Goal: Transaction & Acquisition: Purchase product/service

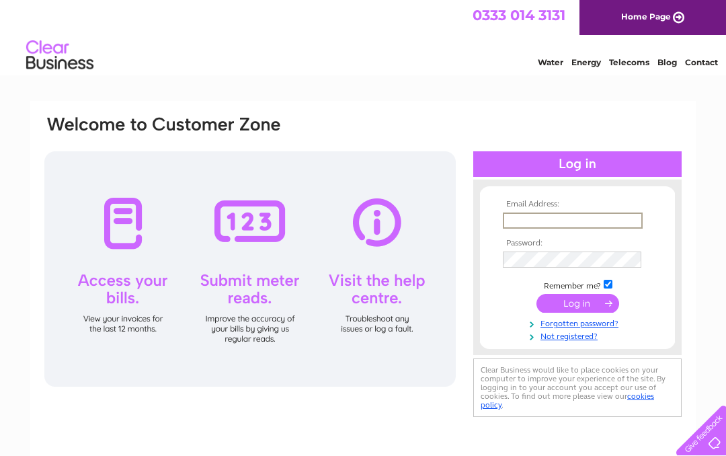
type input "michelleharper212018@gmail.com"
click at [577, 304] on input "submit" at bounding box center [577, 303] width 83 height 19
click at [571, 297] on input "submit" at bounding box center [577, 301] width 83 height 19
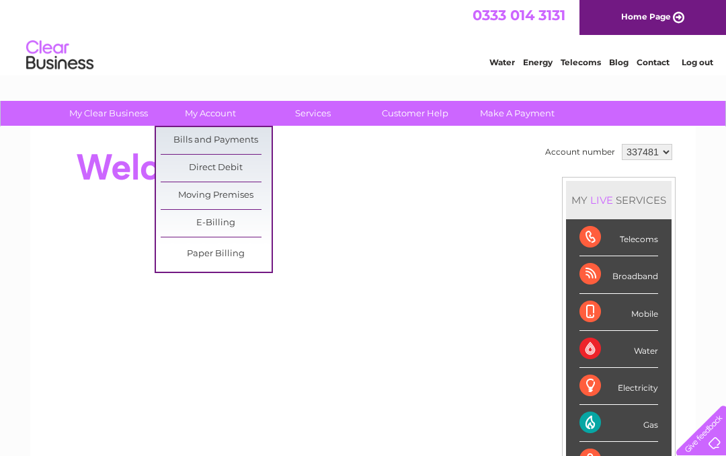
click at [251, 143] on link "Bills and Payments" at bounding box center [216, 140] width 111 height 27
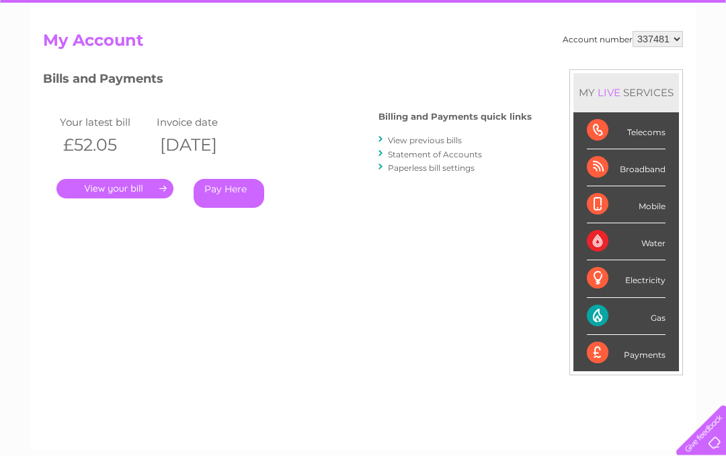
scroll to position [121, 0]
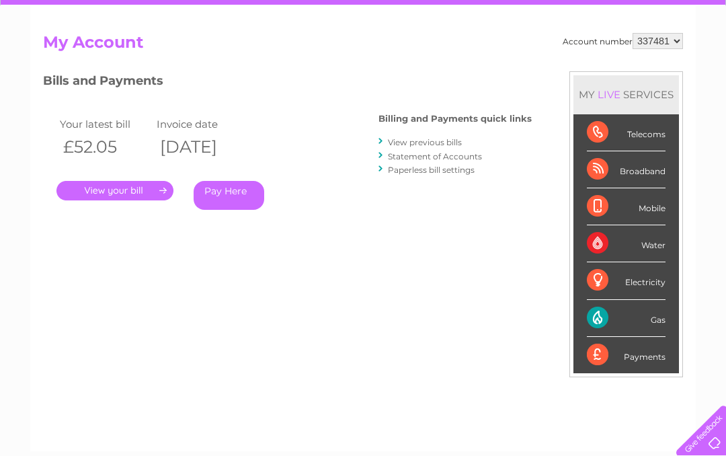
click at [156, 192] on link "." at bounding box center [114, 190] width 117 height 19
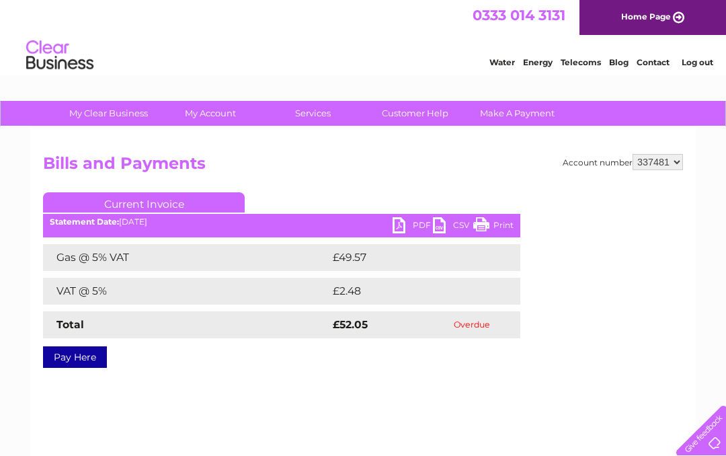
click at [79, 360] on link "Pay Here" at bounding box center [75, 357] width 64 height 22
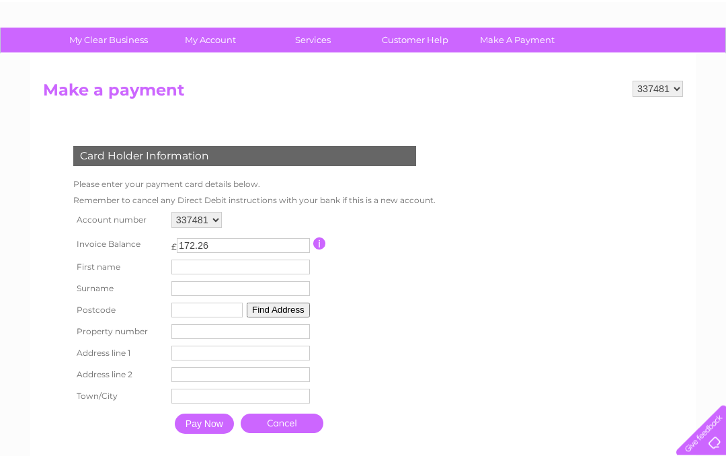
scroll to position [73, 0]
click at [197, 263] on input "text" at bounding box center [240, 266] width 138 height 15
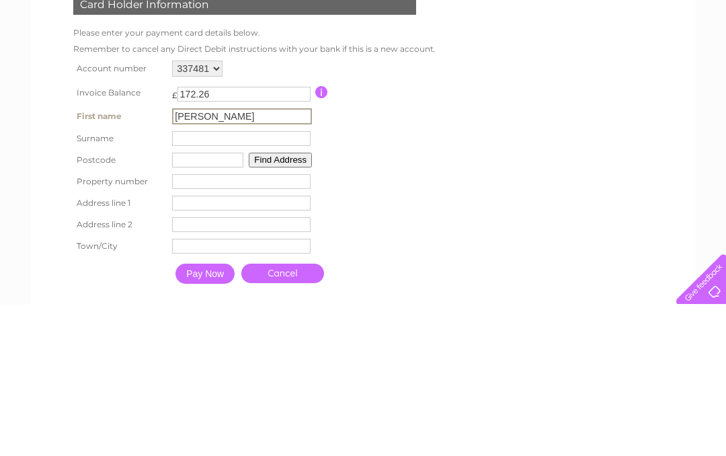
type input "Michelle"
click at [192, 282] on input "text" at bounding box center [241, 289] width 138 height 15
type input "Harper"
click at [194, 304] on input "text" at bounding box center [207, 311] width 71 height 15
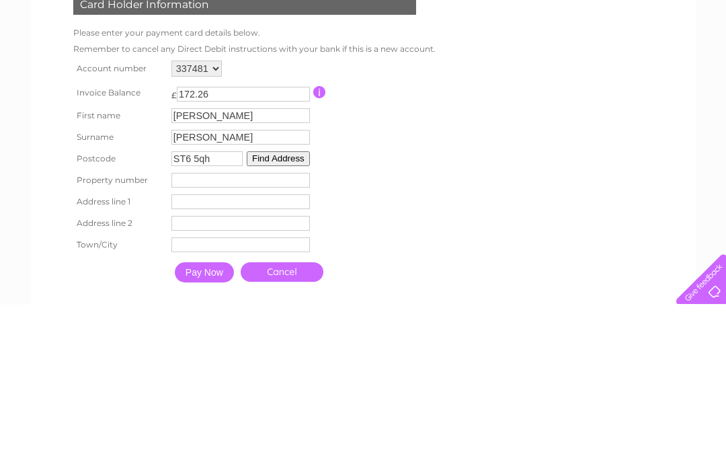
type input "ST6 5qh"
click at [284, 302] on button "Find Address" at bounding box center [278, 309] width 63 height 15
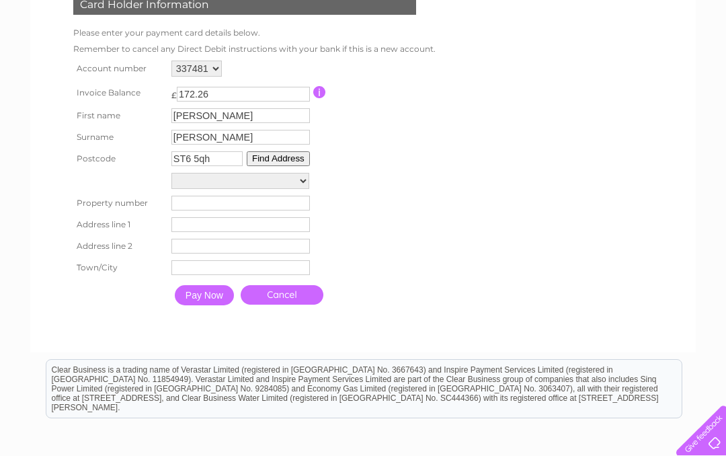
click at [298, 189] on select "Goldenhill Garden Centre, High Street Pop In Hair Design, High Street High Stre…" at bounding box center [240, 181] width 138 height 16
select select "851,High Street,,Stoke-On-Trent"
type input "851"
type input "High Street"
type input "Stoke-On-Trent"
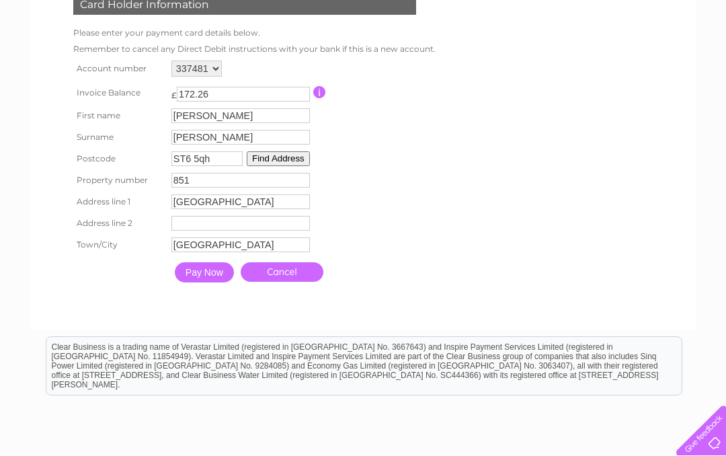
click at [213, 279] on input "Pay Now" at bounding box center [204, 272] width 59 height 20
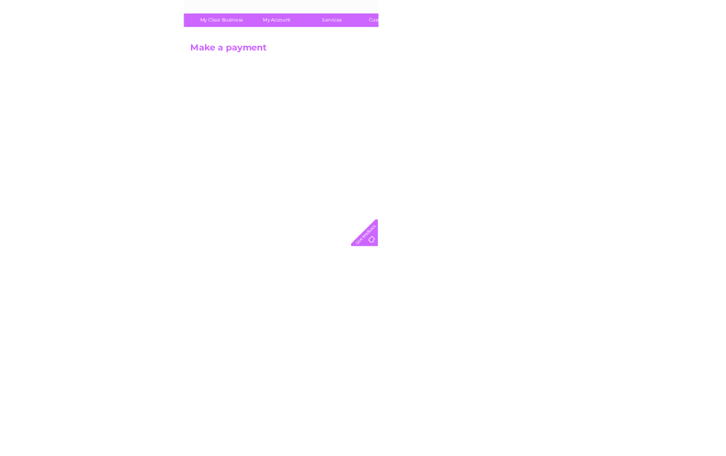
scroll to position [269, 0]
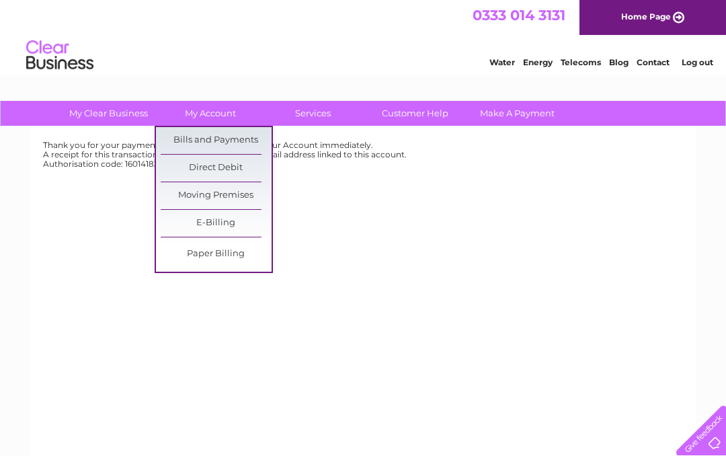
click at [234, 140] on link "Bills and Payments" at bounding box center [216, 140] width 111 height 27
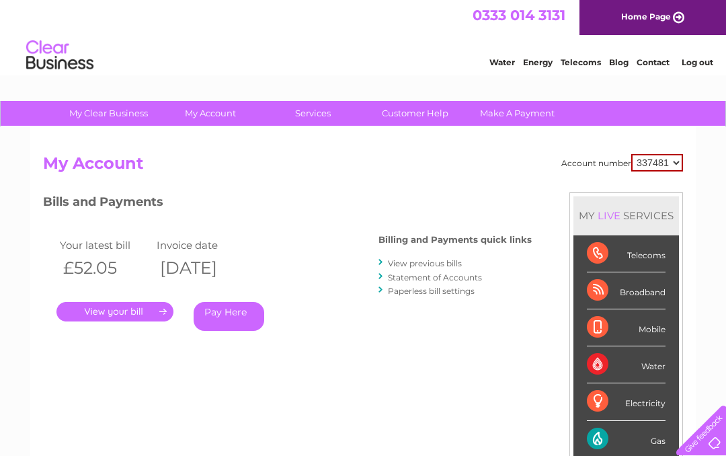
click at [429, 261] on link "View previous bills" at bounding box center [425, 263] width 74 height 10
